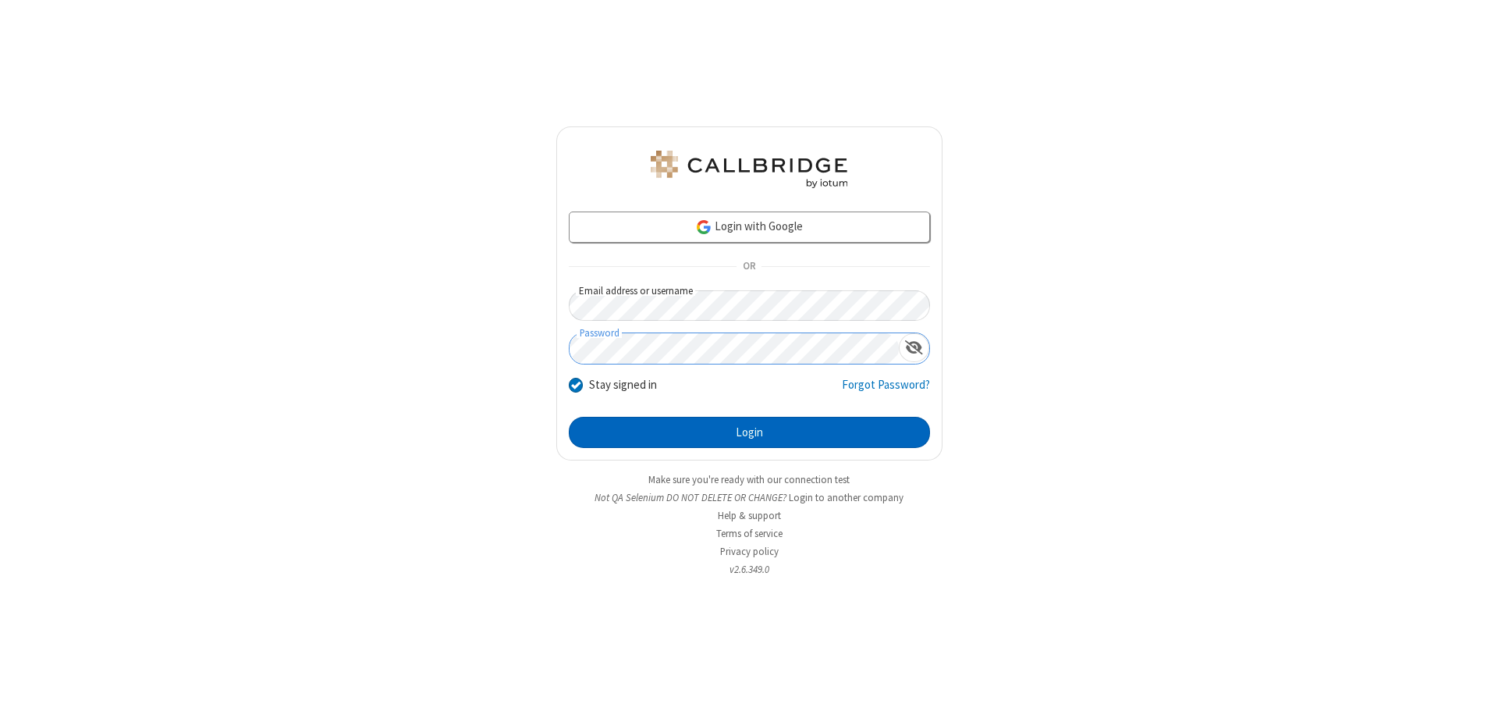
click at [749, 432] on button "Login" at bounding box center [749, 432] width 361 height 31
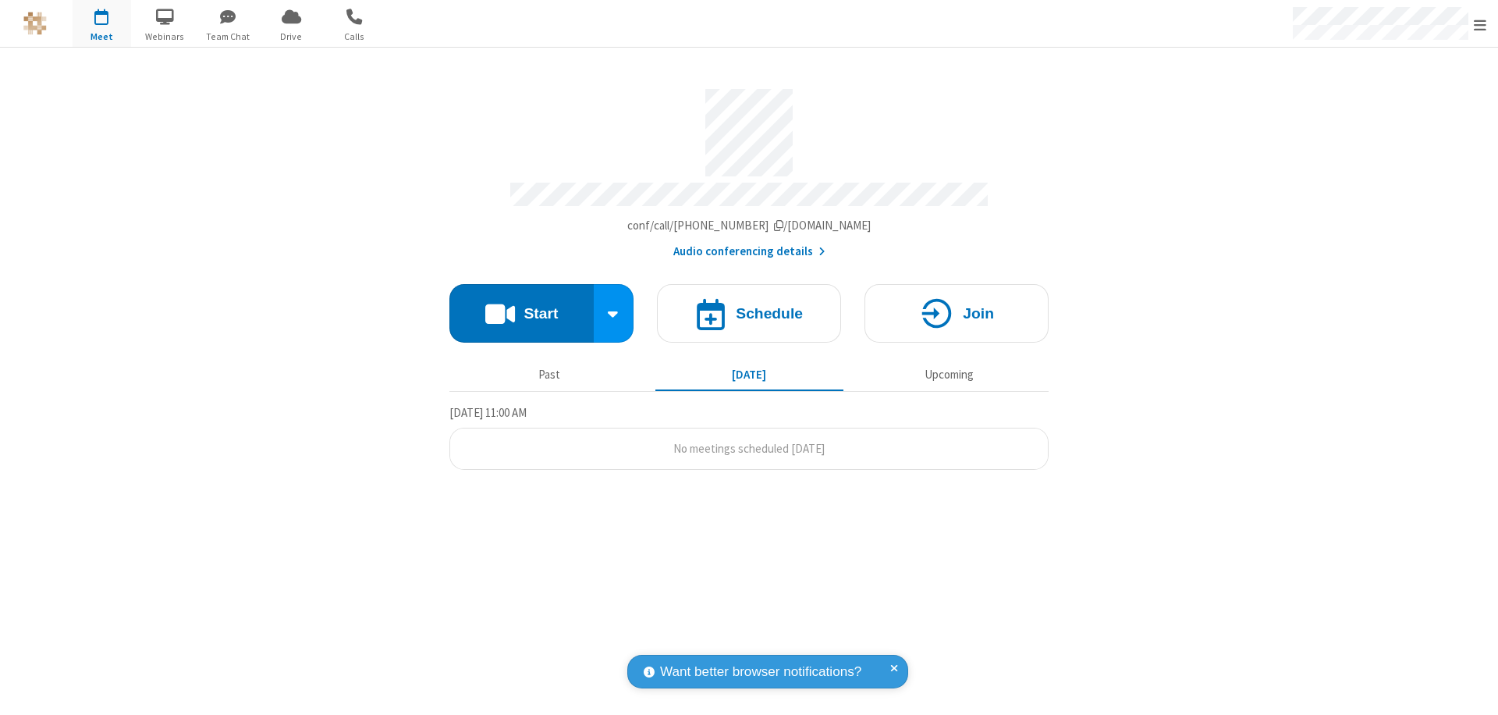
click at [521, 306] on button "Start" at bounding box center [521, 313] width 144 height 59
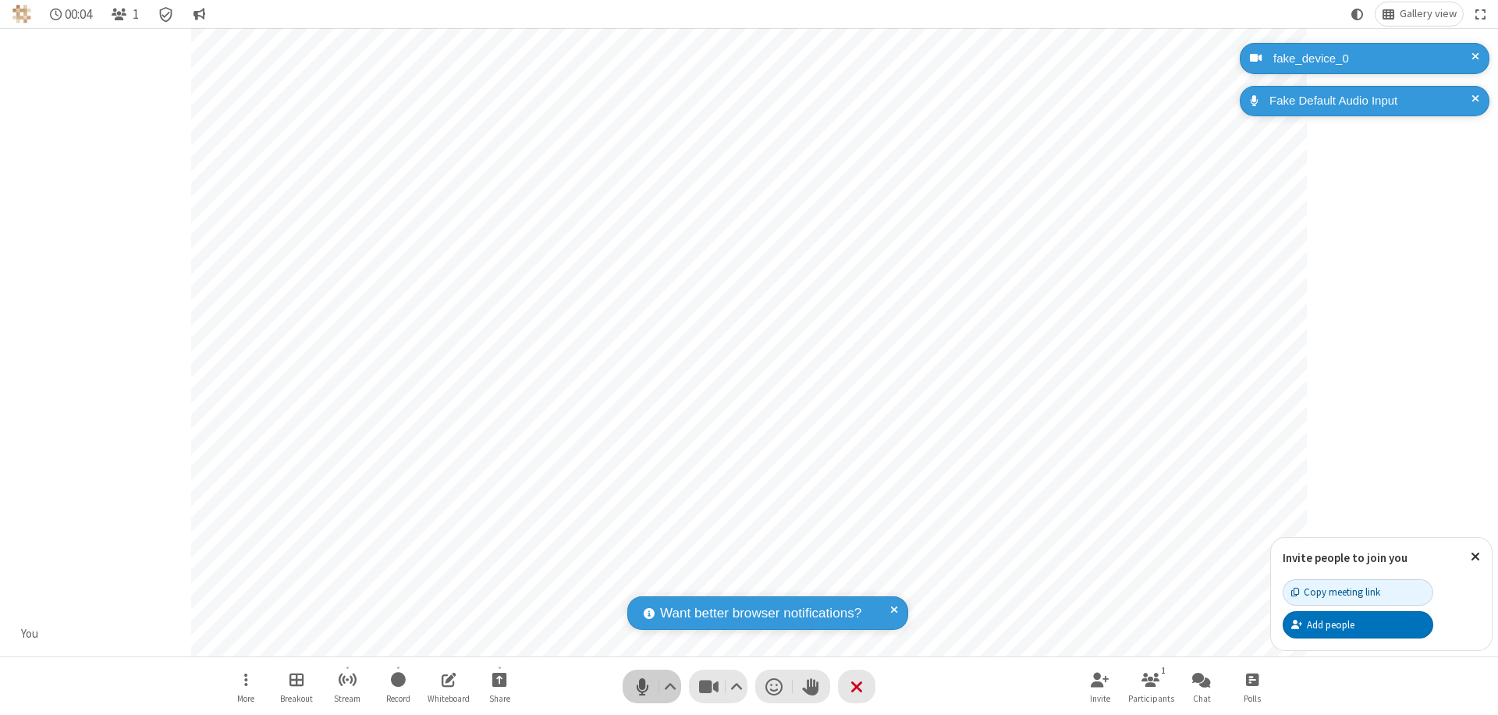
click at [642, 686] on span "Mute (⌘+Shift+A)" at bounding box center [642, 686] width 23 height 23
click at [642, 686] on span "Unmute (⌘+Shift+A)" at bounding box center [642, 686] width 23 height 23
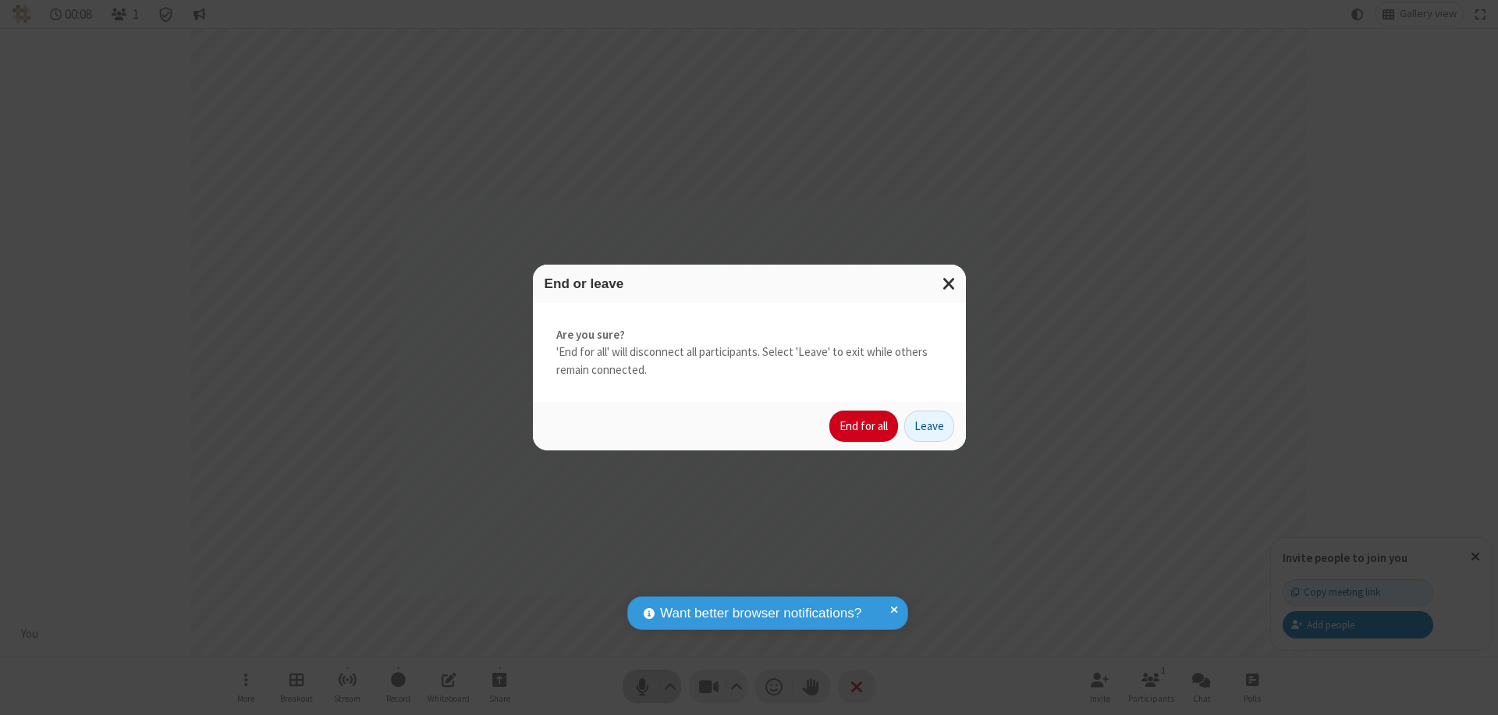
click at [865, 426] on button "End for all" at bounding box center [864, 425] width 69 height 31
